Goal: Navigation & Orientation: Find specific page/section

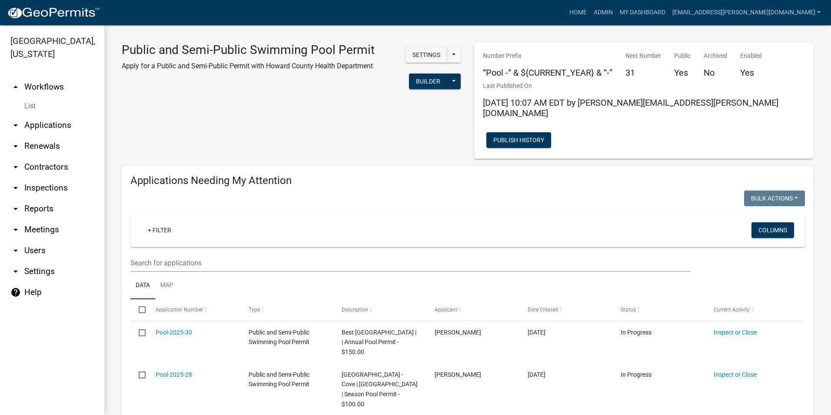
select select "3: 100"
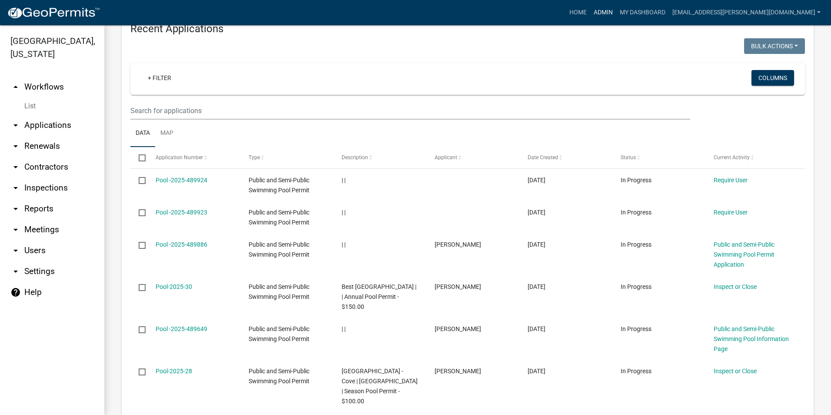
click at [616, 10] on link "Admin" at bounding box center [603, 12] width 26 height 17
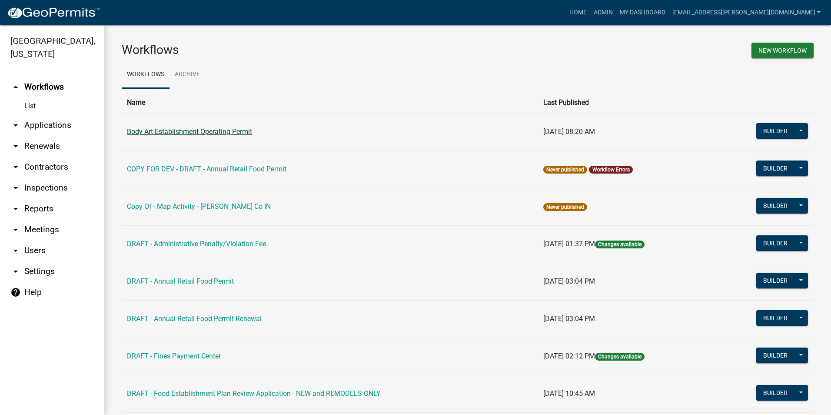
click at [162, 134] on link "Body Art Establishment Operating Permit" at bounding box center [189, 131] width 125 height 8
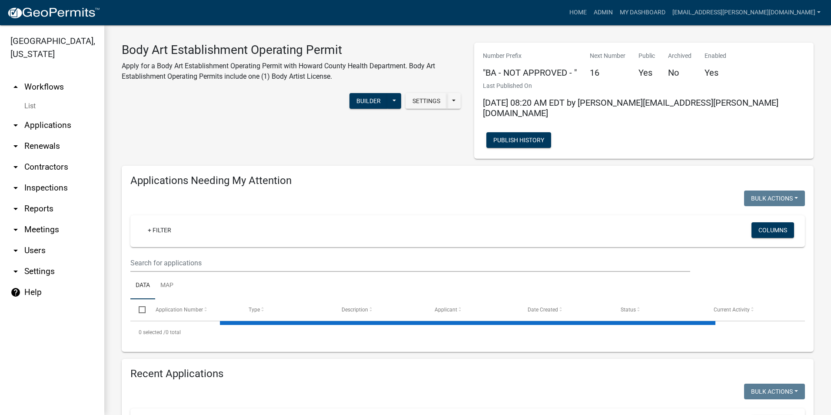
select select "3: 100"
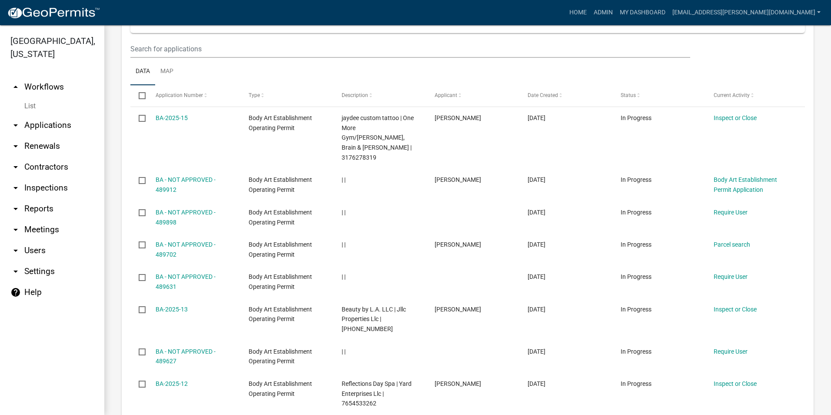
scroll to position [913, 0]
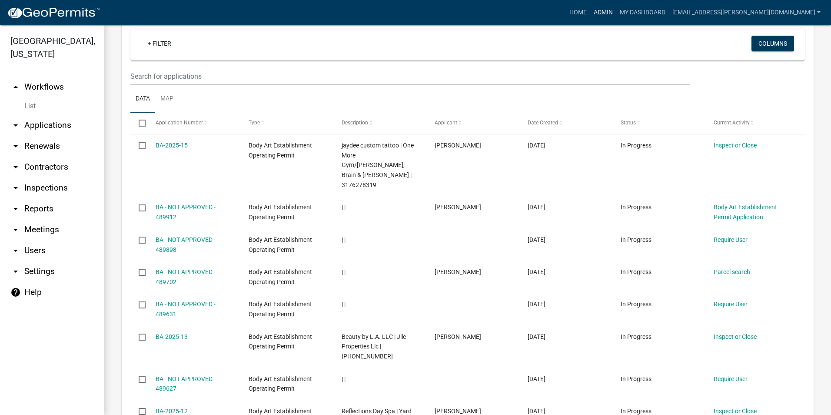
click at [616, 12] on link "Admin" at bounding box center [603, 12] width 26 height 17
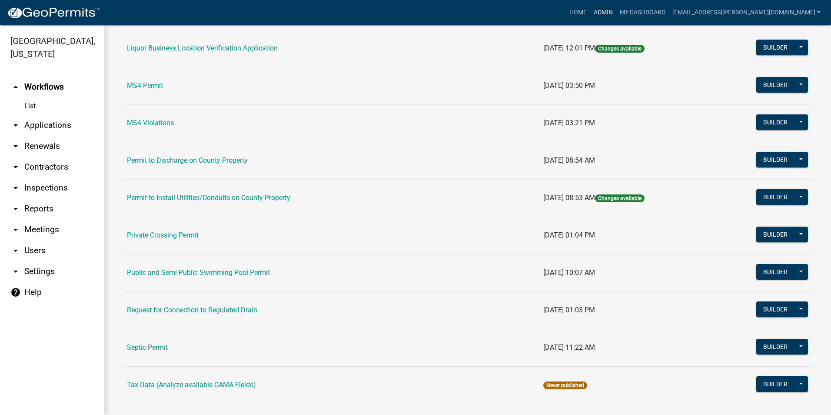
scroll to position [732, 0]
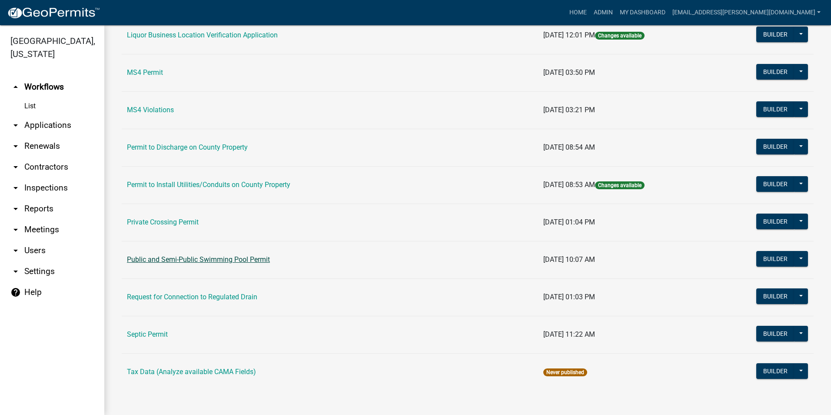
click at [248, 261] on link "Public and Semi-Public Swimming Pool Permit" at bounding box center [198, 259] width 143 height 8
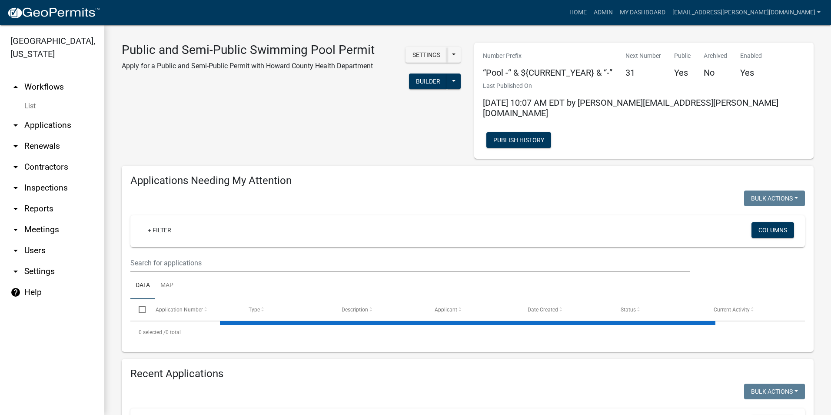
select select "3: 100"
